Goal: Use online tool/utility: Utilize a website feature to perform a specific function

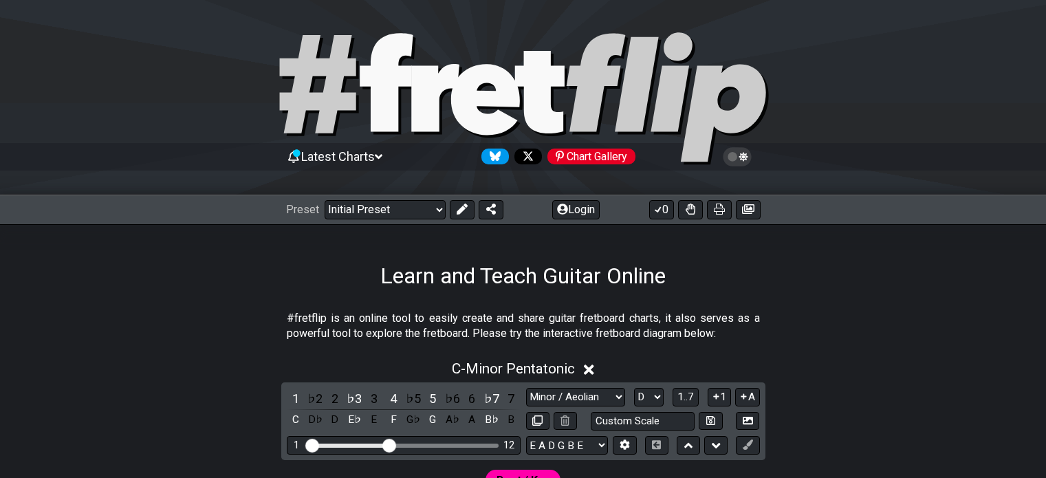
select select "Minor / Aeolian"
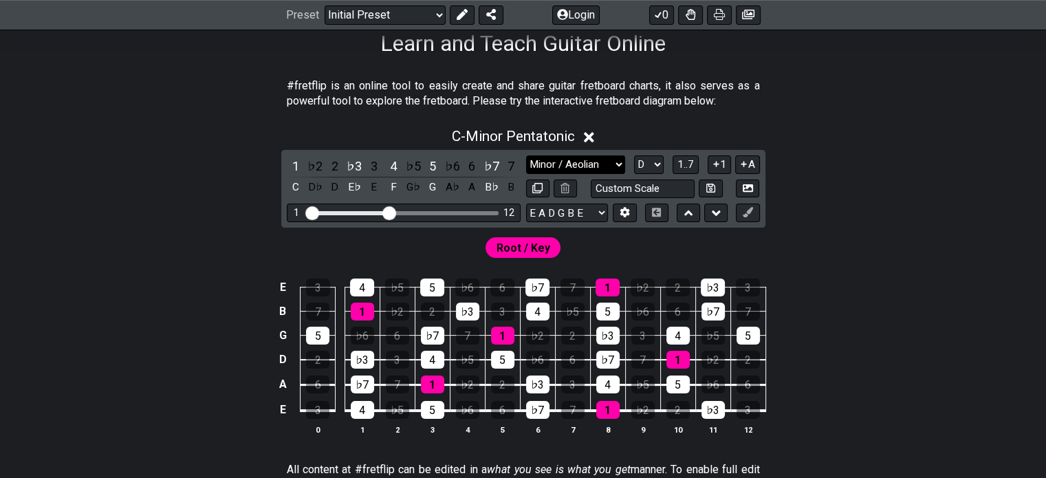
click at [562, 161] on select "Minor Pentatonic Click to edit Minor Pentatonic Major Pentatonic Minor Blues Ma…" at bounding box center [575, 164] width 99 height 19
click at [654, 164] on select "A♭ A A♯ B♭ B C C♯ D♭ D D♯ E♭ E F F♯ G♭ G G♯" at bounding box center [649, 164] width 30 height 19
select select "E"
click at [634, 155] on select "A♭ A A♯ B♭ B C C♯ D♭ D D♯ E♭ E F F♯ G♭ G G♯" at bounding box center [649, 164] width 30 height 19
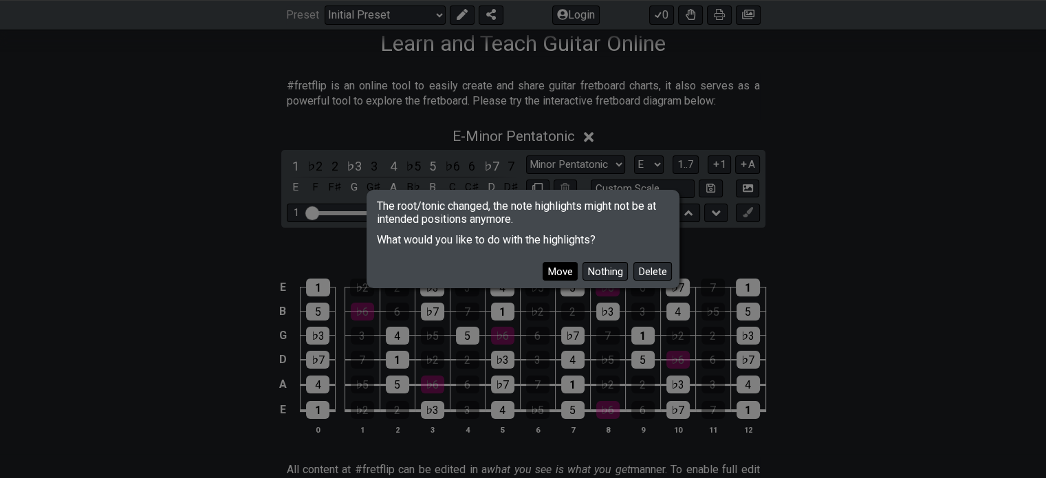
click at [558, 275] on button "Move" at bounding box center [560, 271] width 35 height 19
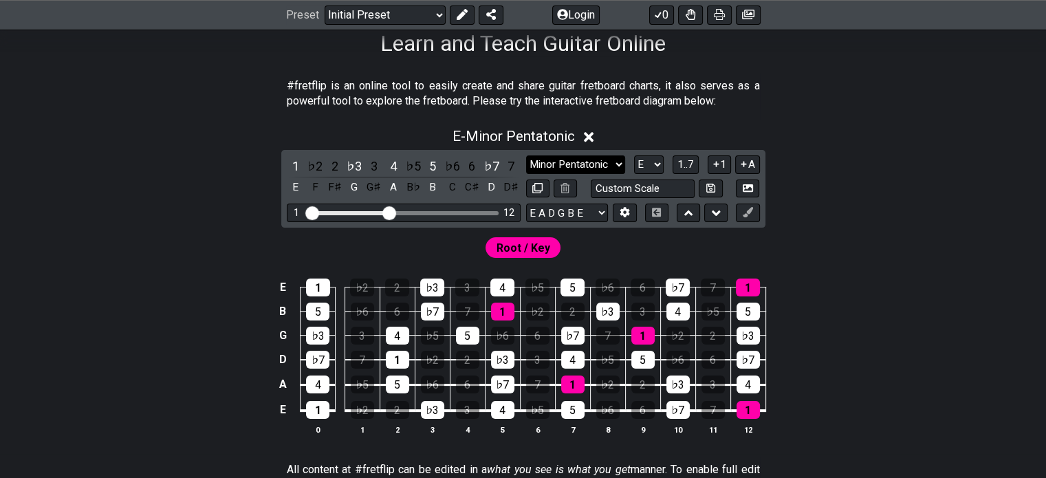
click at [558, 164] on select "Minor Pentatonic Click to edit Minor Pentatonic Major Pentatonic Minor Blues Ma…" at bounding box center [575, 164] width 99 height 19
click at [526, 155] on select "Minor Pentatonic Click to edit Minor Pentatonic Major Pentatonic Minor Blues Ma…" at bounding box center [575, 164] width 99 height 19
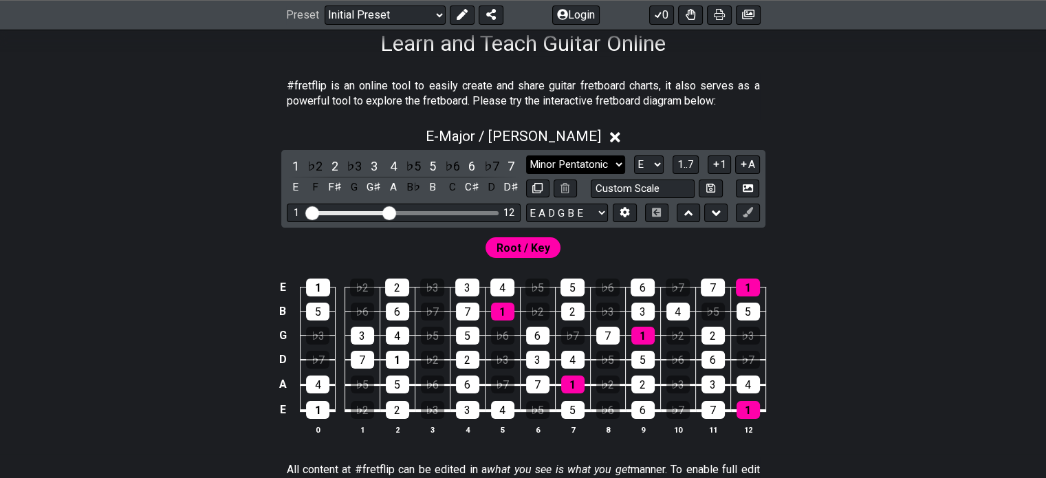
click at [578, 166] on select "Minor Pentatonic Click to edit Minor Pentatonic Major Pentatonic Minor Blues Ma…" at bounding box center [575, 164] width 99 height 19
click at [526, 155] on select "Minor Pentatonic Click to edit Minor Pentatonic Major Pentatonic Minor Blues Ma…" at bounding box center [575, 164] width 99 height 19
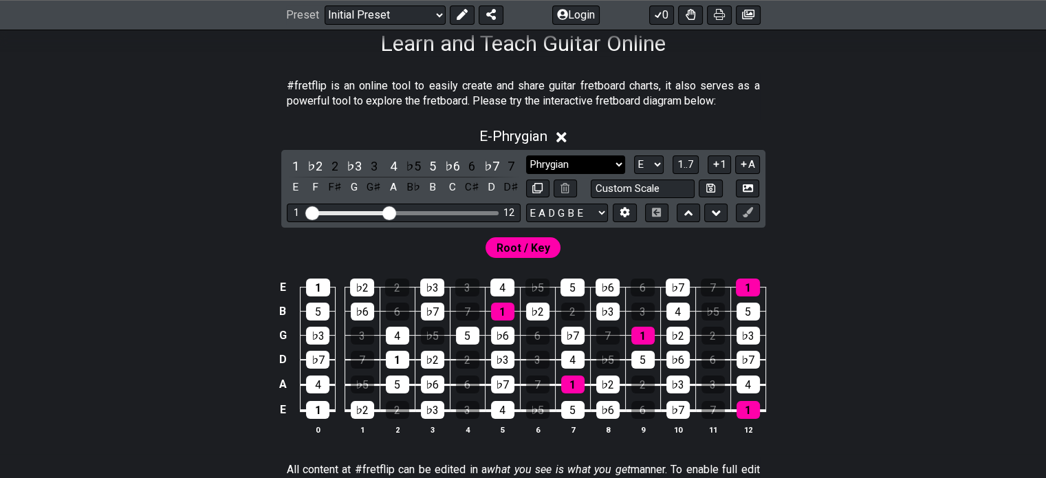
click at [545, 171] on select "Minor Pentatonic Click to edit Minor Pentatonic Major Pentatonic Minor Blues Ma…" at bounding box center [575, 164] width 99 height 19
select select "Lydian"
click at [526, 155] on select "Minor Pentatonic Click to edit Minor Pentatonic Major Pentatonic Minor Blues Ma…" at bounding box center [575, 164] width 99 height 19
